Goal: Transaction & Acquisition: Purchase product/service

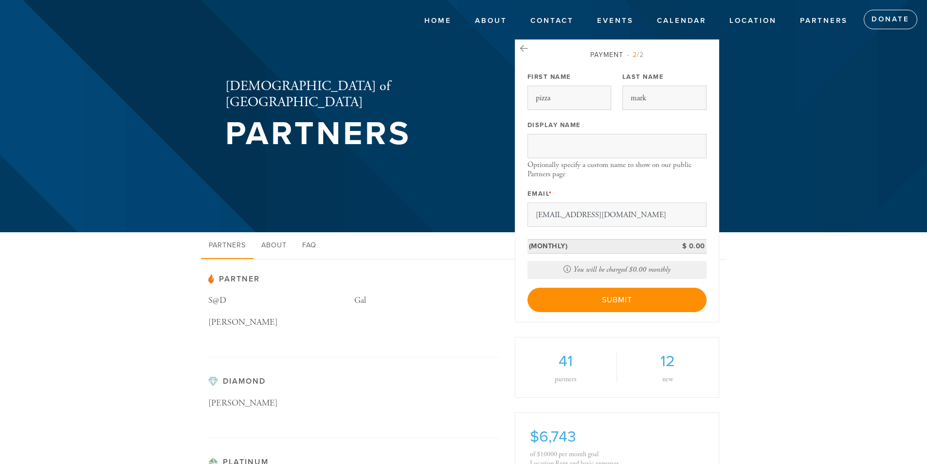
drag, startPoint x: 615, startPoint y: 219, endPoint x: 500, endPoint y: 218, distance: 114.9
drag, startPoint x: 565, startPoint y: 102, endPoint x: 499, endPoint y: 103, distance: 66.2
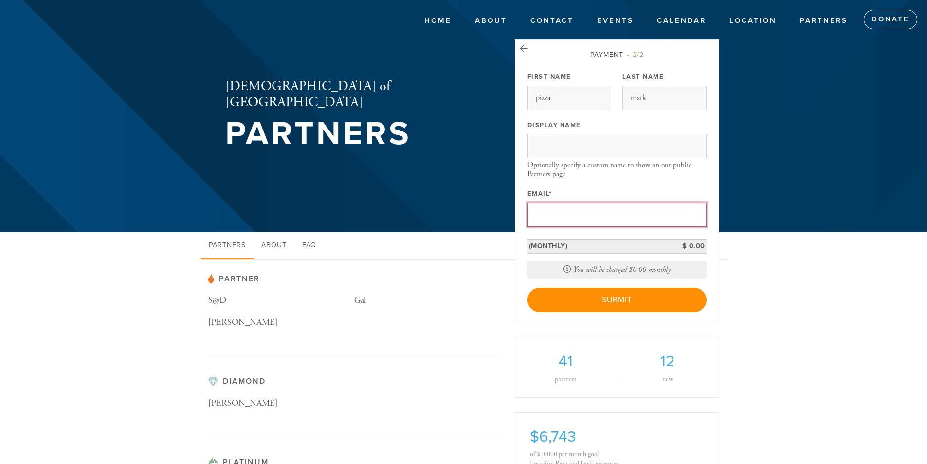
drag, startPoint x: 586, startPoint y: 96, endPoint x: 493, endPoint y: 94, distance: 92.5
click at [552, 107] on input "pizza" at bounding box center [570, 98] width 84 height 24
click at [554, 104] on input "pizza" at bounding box center [570, 98] width 84 height 24
click at [550, 103] on input "pizza" at bounding box center [570, 98] width 84 height 24
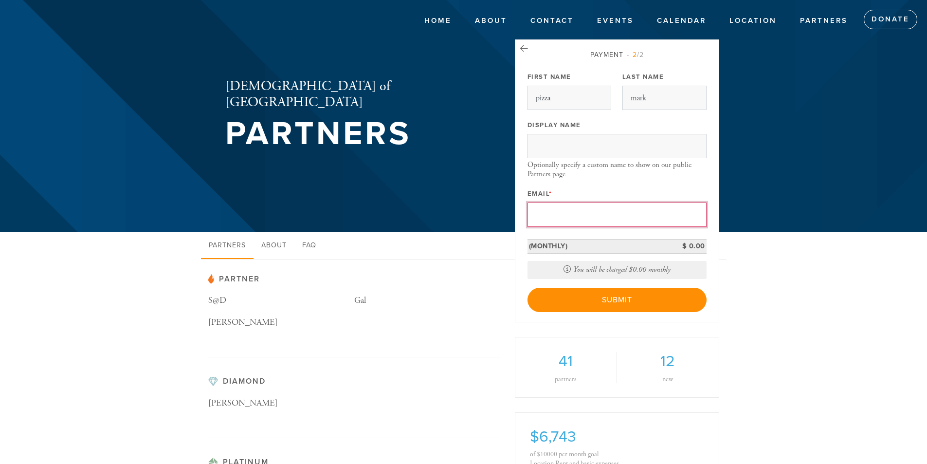
click at [580, 222] on input "Email *" at bounding box center [617, 215] width 179 height 24
type input "m"
drag, startPoint x: 495, startPoint y: 172, endPoint x: 500, endPoint y: 173, distance: 5.4
click at [495, 172] on div "Chabad of Brookside Partners" at bounding box center [354, 115] width 307 height 115
click at [579, 215] on input "m" at bounding box center [617, 215] width 179 height 24
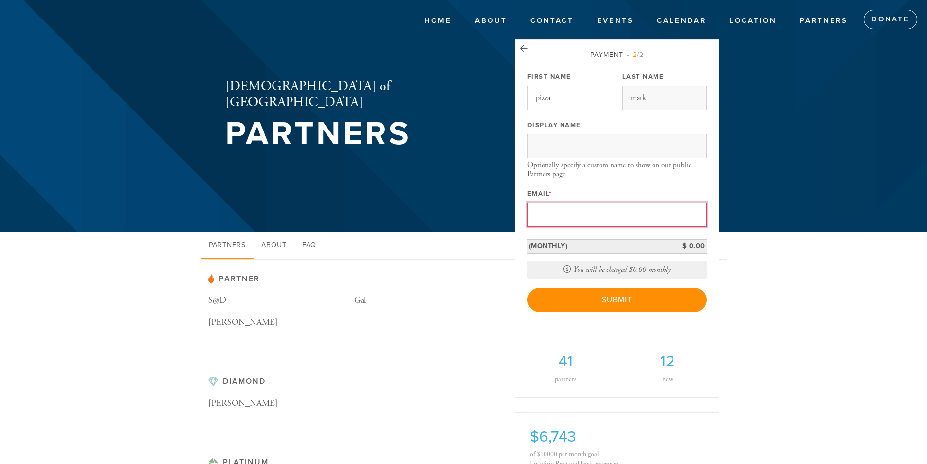
click at [565, 103] on input "pizza" at bounding box center [570, 98] width 84 height 24
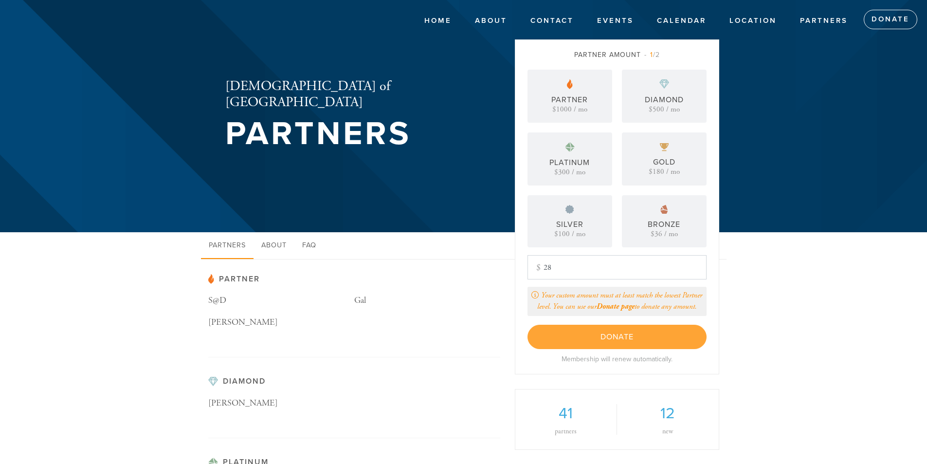
type input "2"
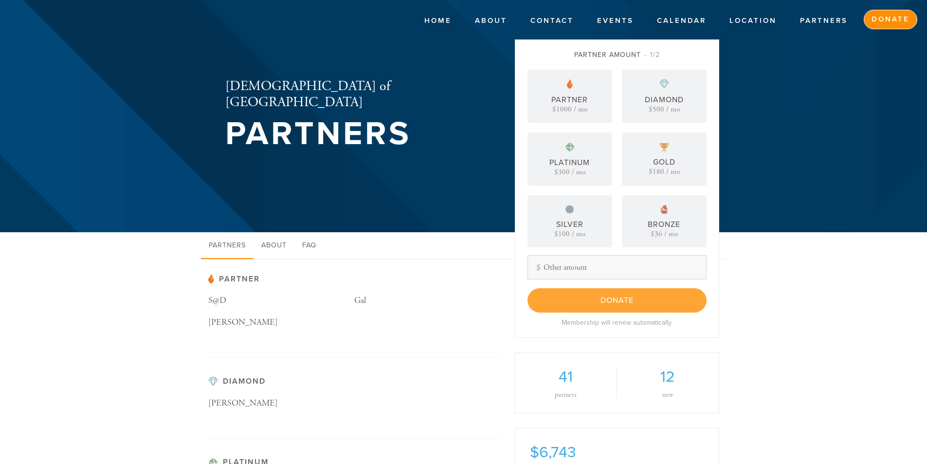
click at [886, 16] on link "Donate" at bounding box center [891, 19] width 54 height 19
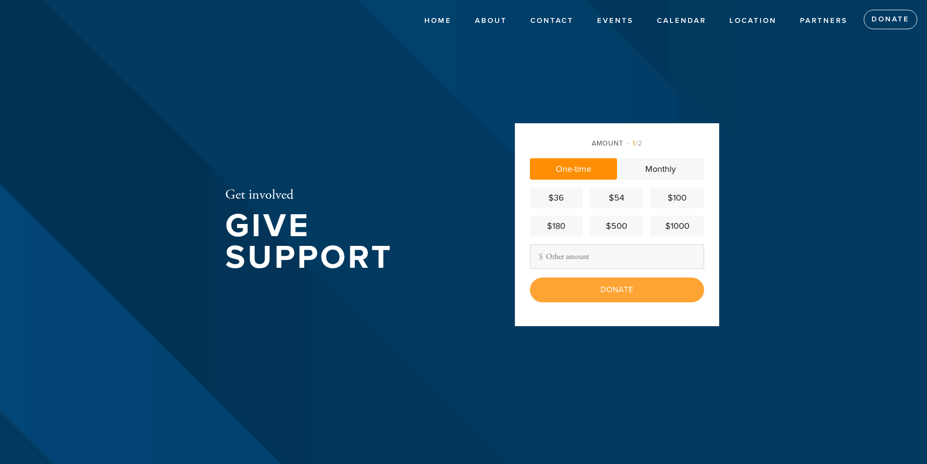
click at [584, 265] on input "Other Amount" at bounding box center [617, 256] width 174 height 24
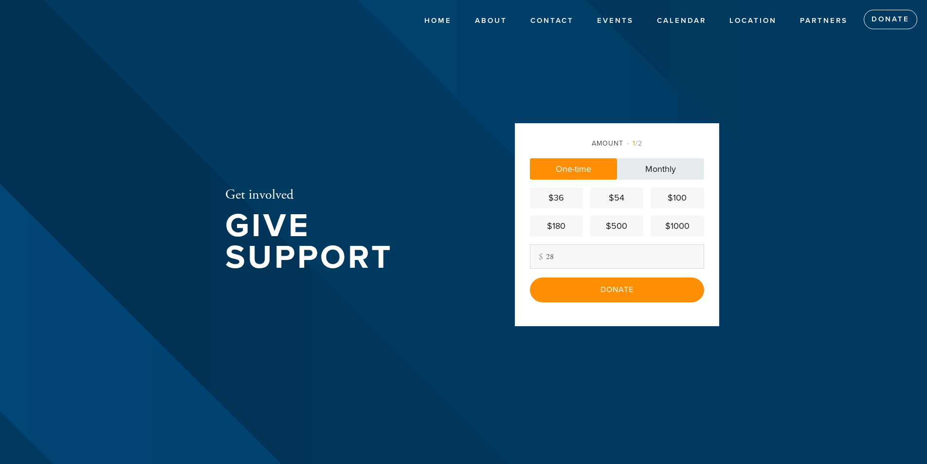
type input "28"
click at [651, 167] on link "Monthly" at bounding box center [660, 168] width 87 height 21
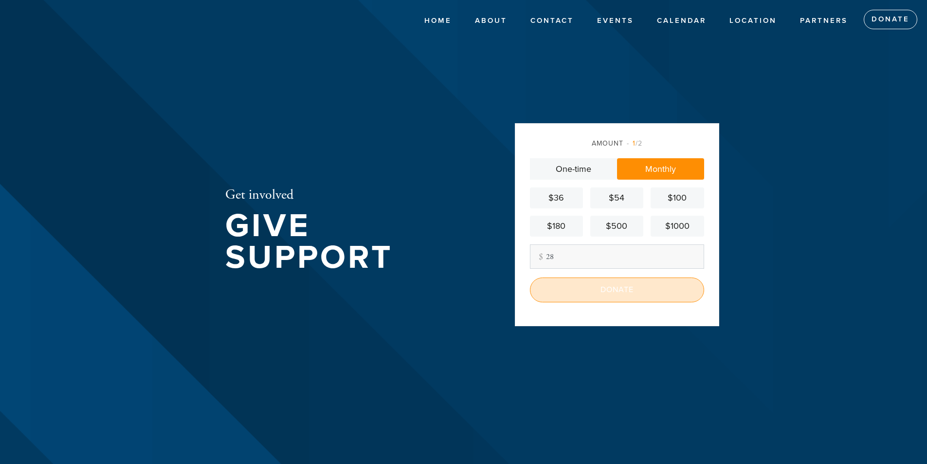
click at [593, 285] on input "Donate" at bounding box center [617, 290] width 174 height 24
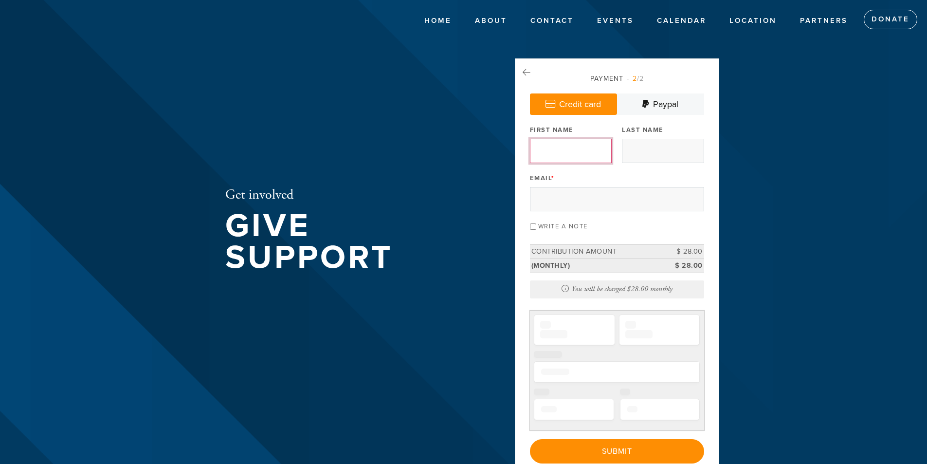
click at [575, 161] on input "First Name" at bounding box center [571, 151] width 82 height 24
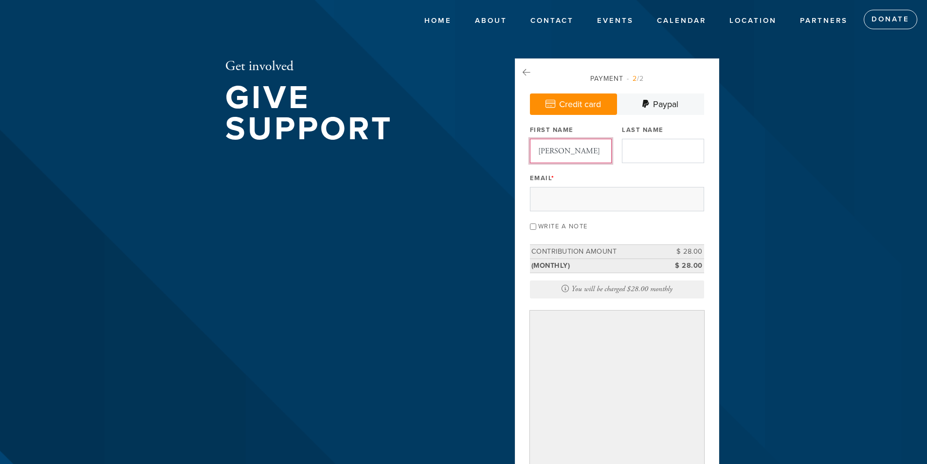
type input "moshe"
click at [653, 161] on input "Last Name" at bounding box center [663, 151] width 82 height 24
type input "majesky"
click at [616, 198] on input "Email *" at bounding box center [617, 199] width 174 height 24
type input "m"
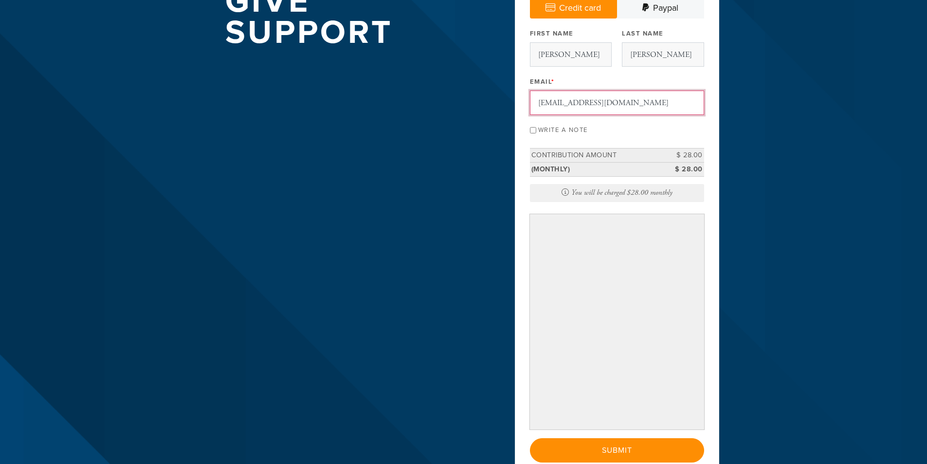
scroll to position [97, 0]
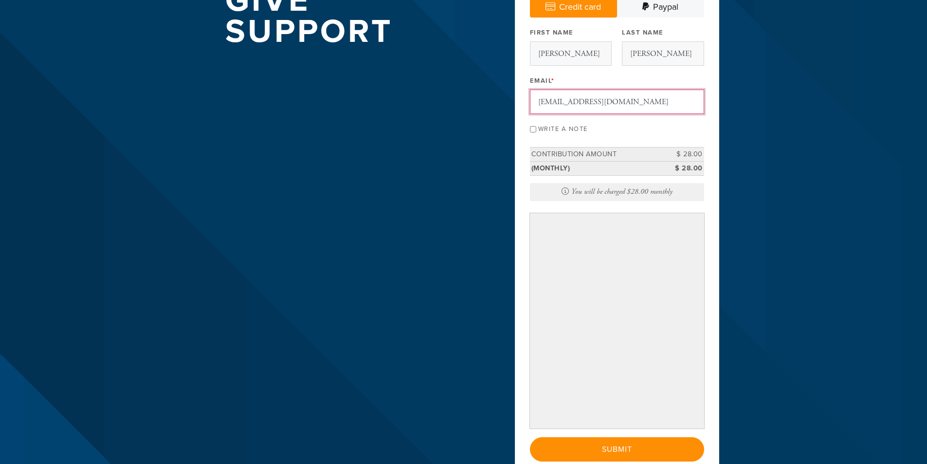
type input "mosheat770@gmail.com"
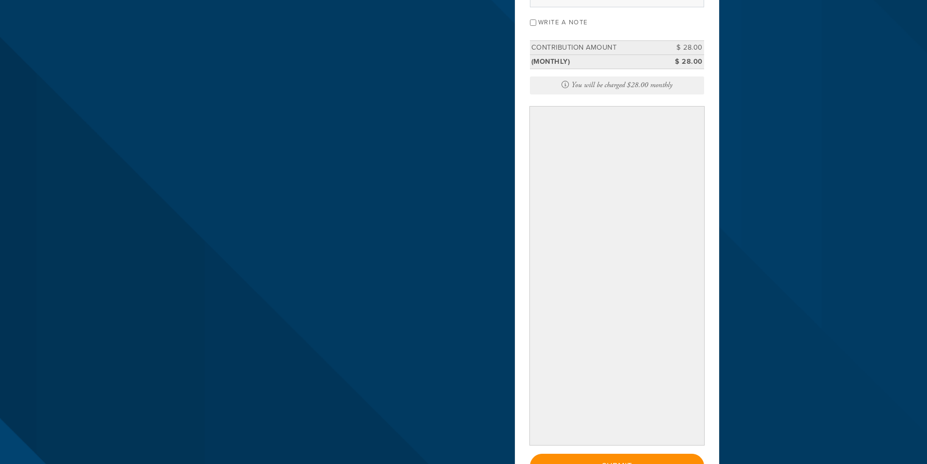
scroll to position [346, 0]
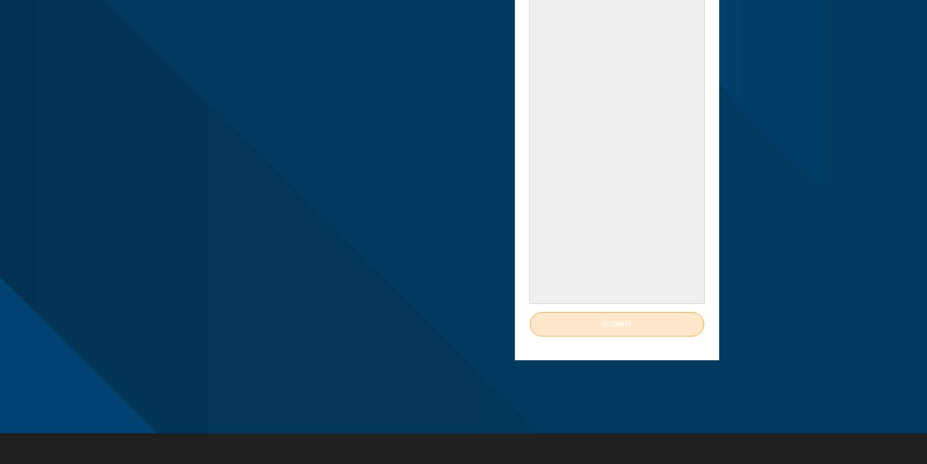
click at [616, 333] on input "Submit" at bounding box center [617, 324] width 174 height 24
